Goal: Find contact information: Find contact information

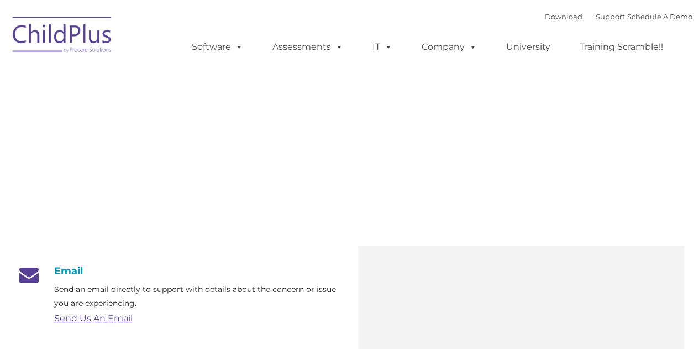
type input ""
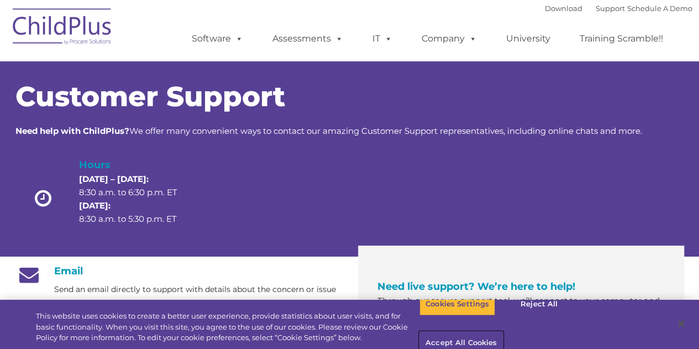
click at [503, 331] on button "Accept All Cookies" at bounding box center [460, 342] width 83 height 23
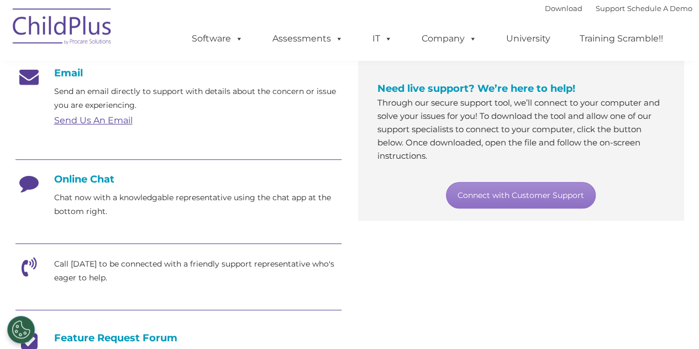
scroll to position [197, 0]
click at [32, 180] on icon at bounding box center [29, 187] width 28 height 28
click at [82, 182] on h4 "Online Chat" at bounding box center [178, 179] width 326 height 12
click at [13, 173] on div "Email Send an email directly to support with details about the concern or issue…" at bounding box center [178, 284] width 342 height 435
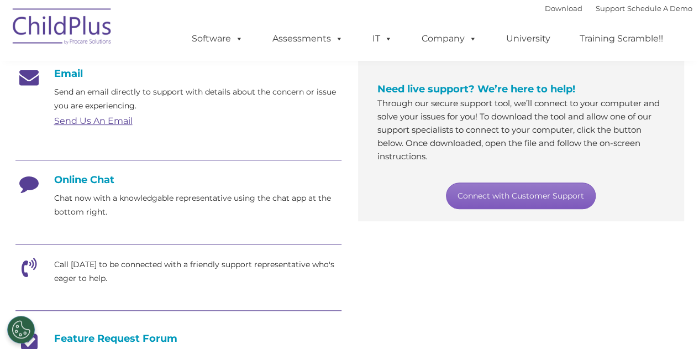
click at [514, 204] on link "Connect with Customer Support" at bounding box center [521, 195] width 150 height 27
click at [526, 198] on link "Connect with Customer Support" at bounding box center [521, 195] width 150 height 27
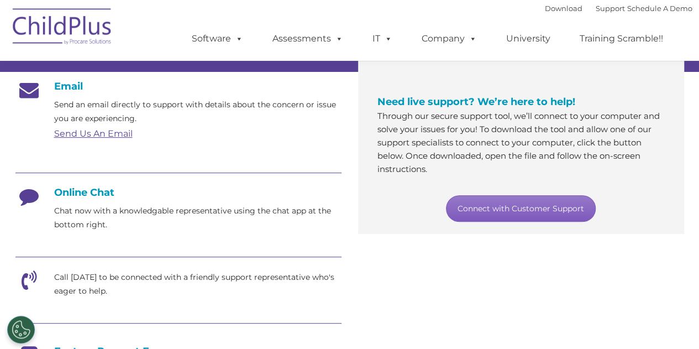
scroll to position [191, 0]
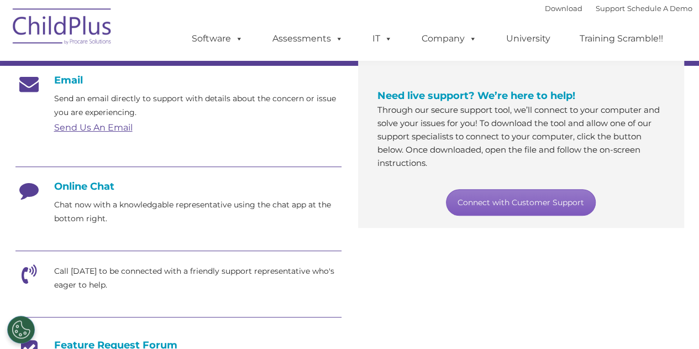
click at [531, 207] on link "Connect with Customer Support" at bounding box center [521, 202] width 150 height 27
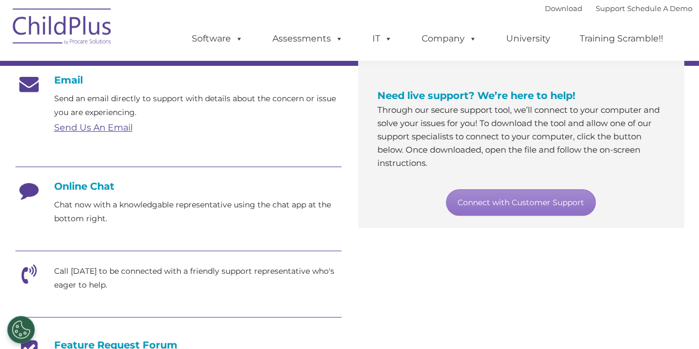
click at [27, 192] on icon at bounding box center [29, 194] width 28 height 28
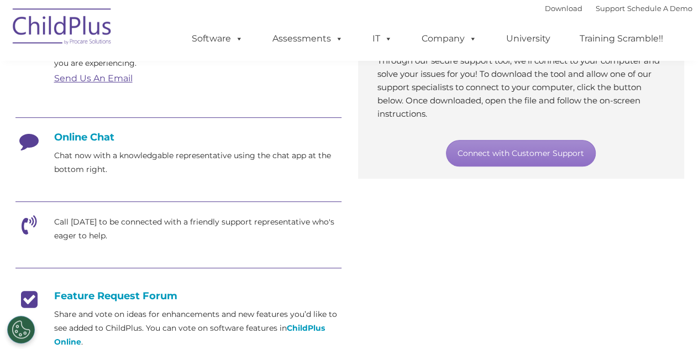
scroll to position [236, 0]
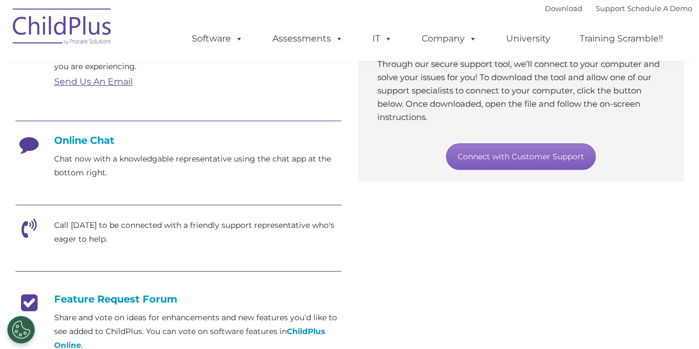
click at [518, 155] on link "Connect with Customer Support" at bounding box center [521, 156] width 150 height 27
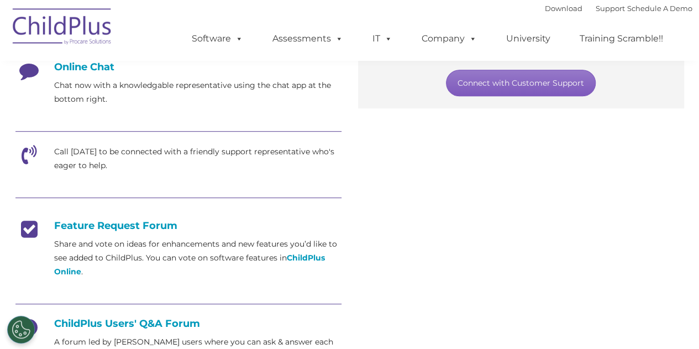
scroll to position [311, 0]
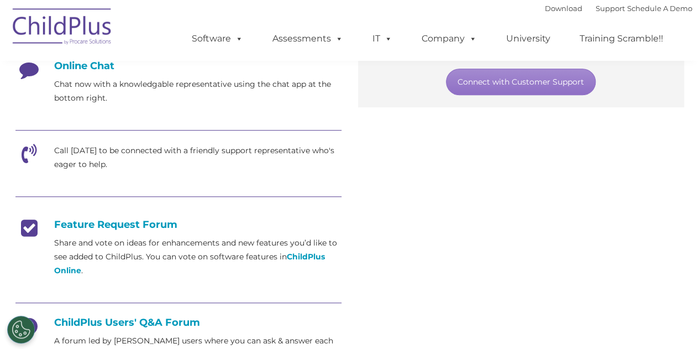
click at [555, 223] on div "Email Send an email directly to support with details about the concern or issue…" at bounding box center [349, 167] width 685 height 444
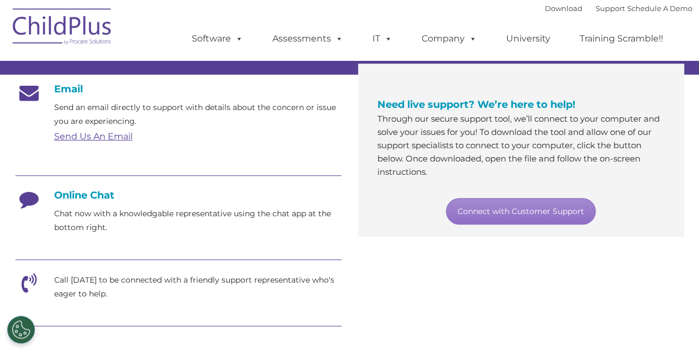
scroll to position [182, 0]
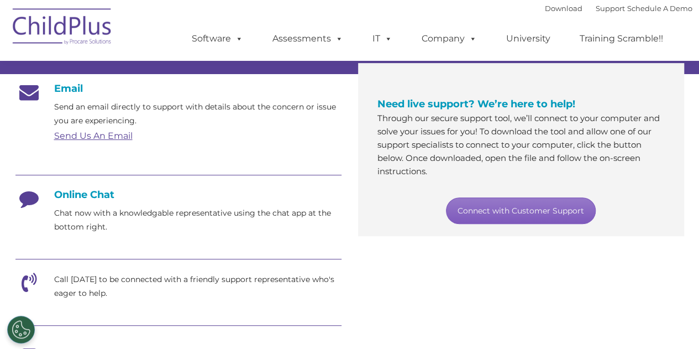
click at [502, 211] on link "Connect with Customer Support" at bounding box center [521, 210] width 150 height 27
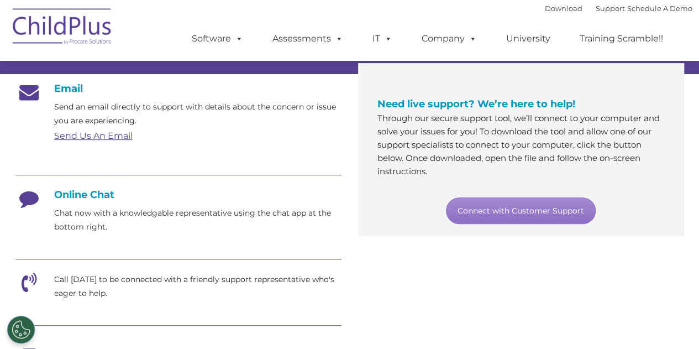
click at [418, 275] on div "Email Send an email directly to support with details about the concern or issue…" at bounding box center [349, 296] width 685 height 444
click at [618, 258] on div "Email Send an email directly to support with details about the concern or issue…" at bounding box center [349, 296] width 685 height 444
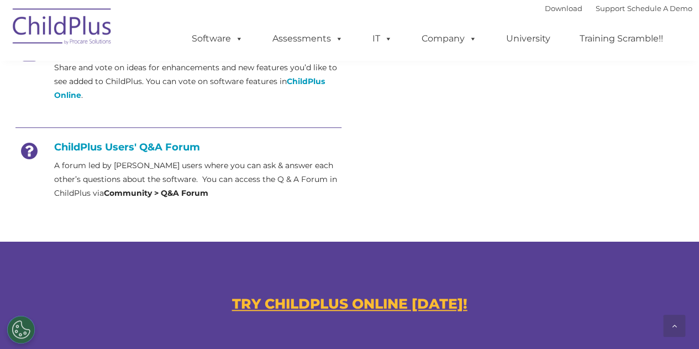
scroll to position [487, 0]
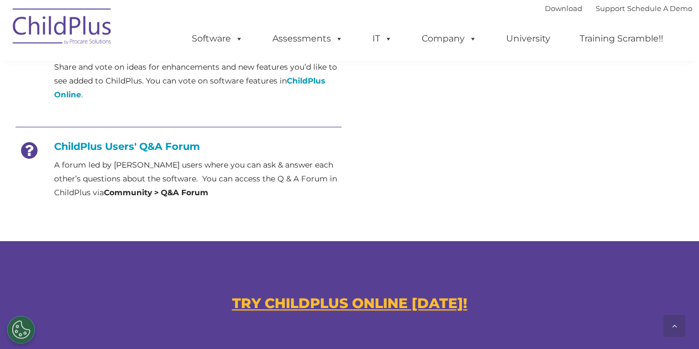
drag, startPoint x: 673, startPoint y: 319, endPoint x: 616, endPoint y: 333, distance: 58.5
click at [616, 333] on div "TRY CHILDPLUS ONLINE [DATE]!" at bounding box center [349, 303] width 699 height 124
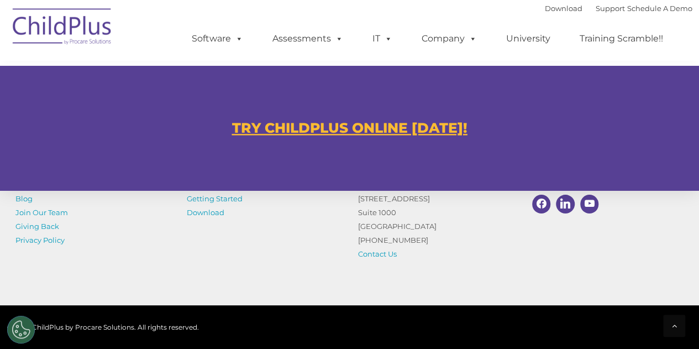
scroll to position [739, 0]
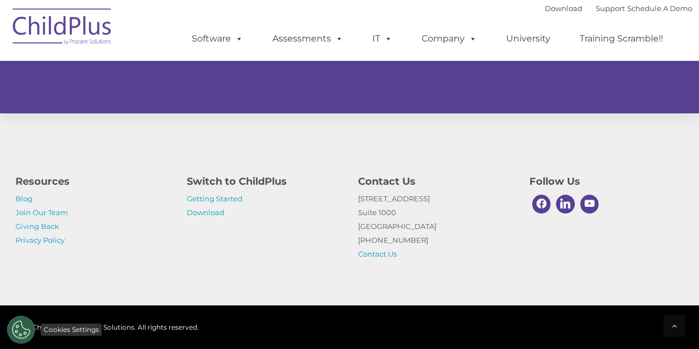
click at [14, 330] on button "Cookies Settings" at bounding box center [21, 329] width 28 height 28
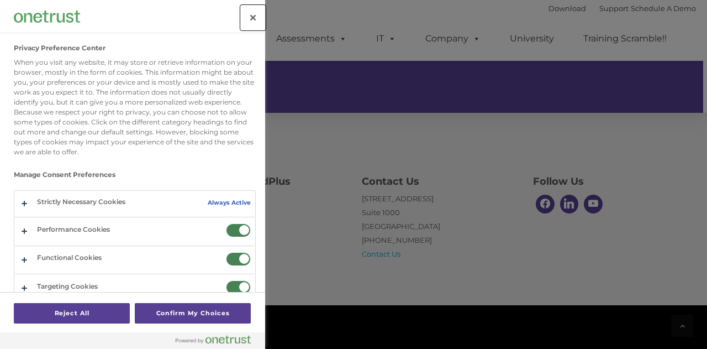
click at [247, 10] on button "Close" at bounding box center [253, 18] width 24 height 24
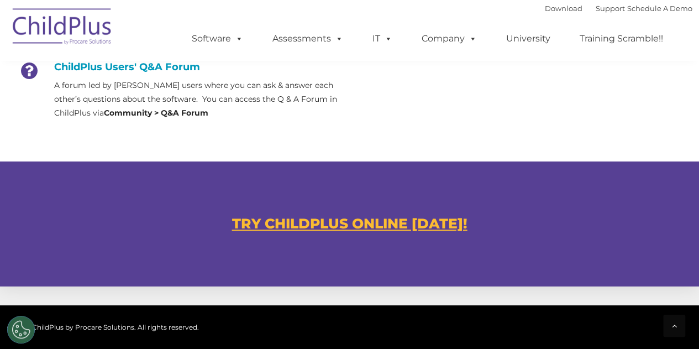
scroll to position [563, 0]
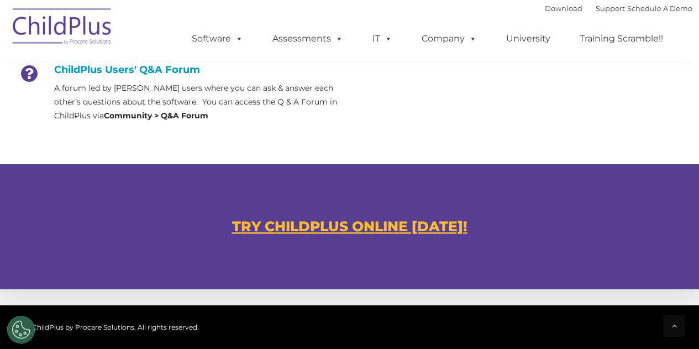
click at [423, 224] on u "TRY CHILDPLUS ONLINE [DATE]!" at bounding box center [349, 226] width 235 height 17
drag, startPoint x: 397, startPoint y: 221, endPoint x: 351, endPoint y: 227, distance: 46.2
click at [351, 227] on u "TRY CHILDPLUS ONLINE [DATE]!" at bounding box center [349, 226] width 235 height 17
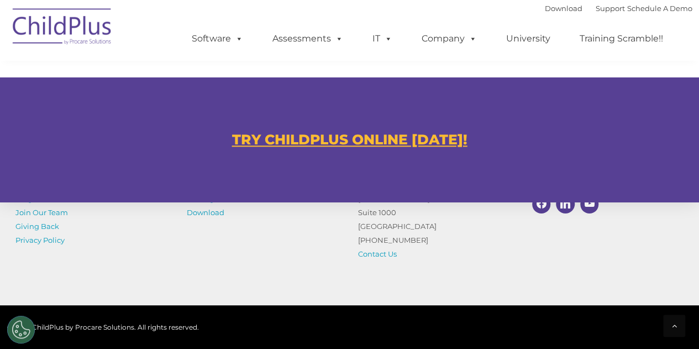
scroll to position [592, 0]
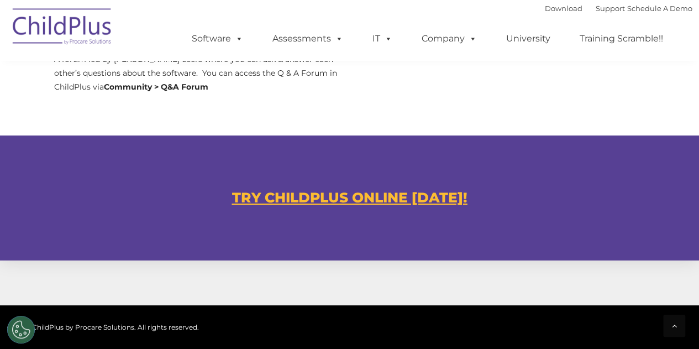
drag, startPoint x: 370, startPoint y: 197, endPoint x: 277, endPoint y: 197, distance: 92.2
click at [277, 197] on u "TRY CHILDPLUS ONLINE [DATE]!" at bounding box center [349, 197] width 235 height 17
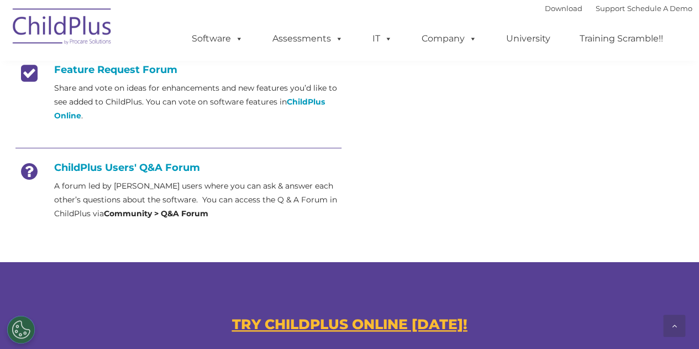
scroll to position [608, 0]
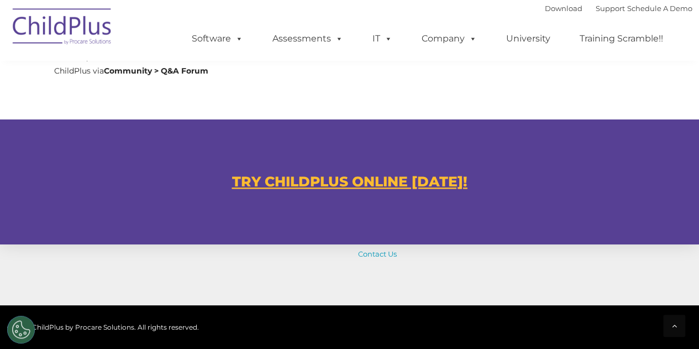
click at [366, 183] on u "TRY CHILDPLUS ONLINE [DATE]!" at bounding box center [349, 181] width 235 height 17
